Goal: Download file/media

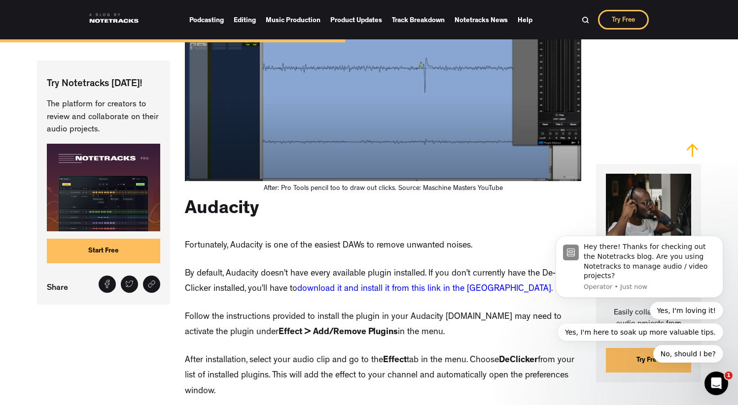
scroll to position [2625, 0]
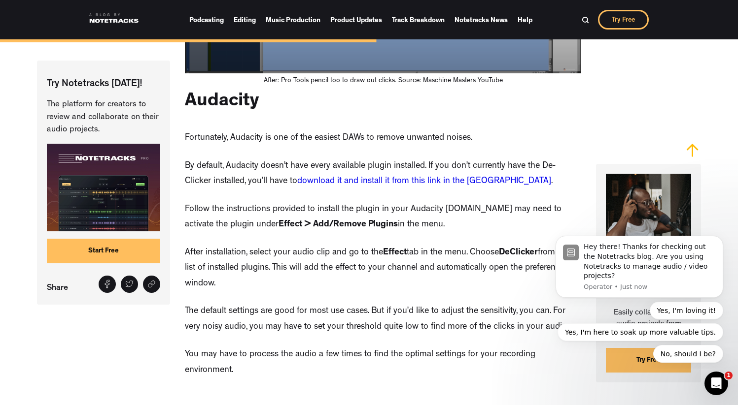
click at [415, 186] on link "download it and install it from this link in the [GEOGRAPHIC_DATA]" at bounding box center [424, 181] width 254 height 9
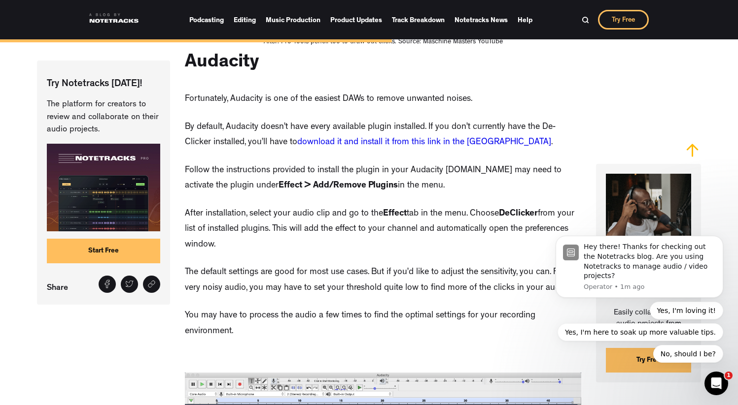
scroll to position [2655, 0]
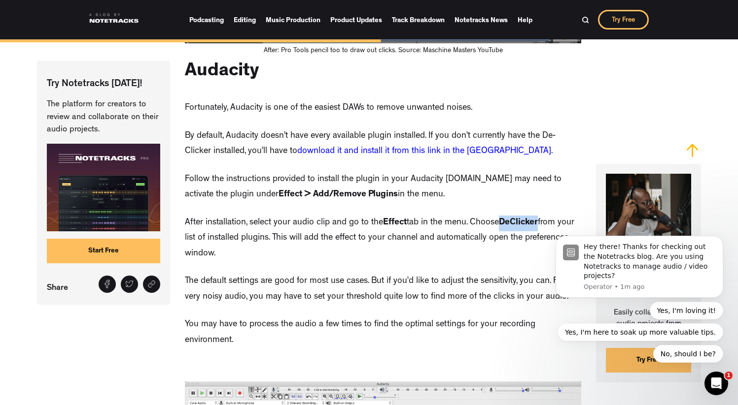
drag, startPoint x: 505, startPoint y: 236, endPoint x: 541, endPoint y: 236, distance: 36.5
click at [538, 228] on strong "DeClicker" at bounding box center [518, 223] width 39 height 9
copy strong "DeClicker"
